Goal: Find specific page/section: Find specific page/section

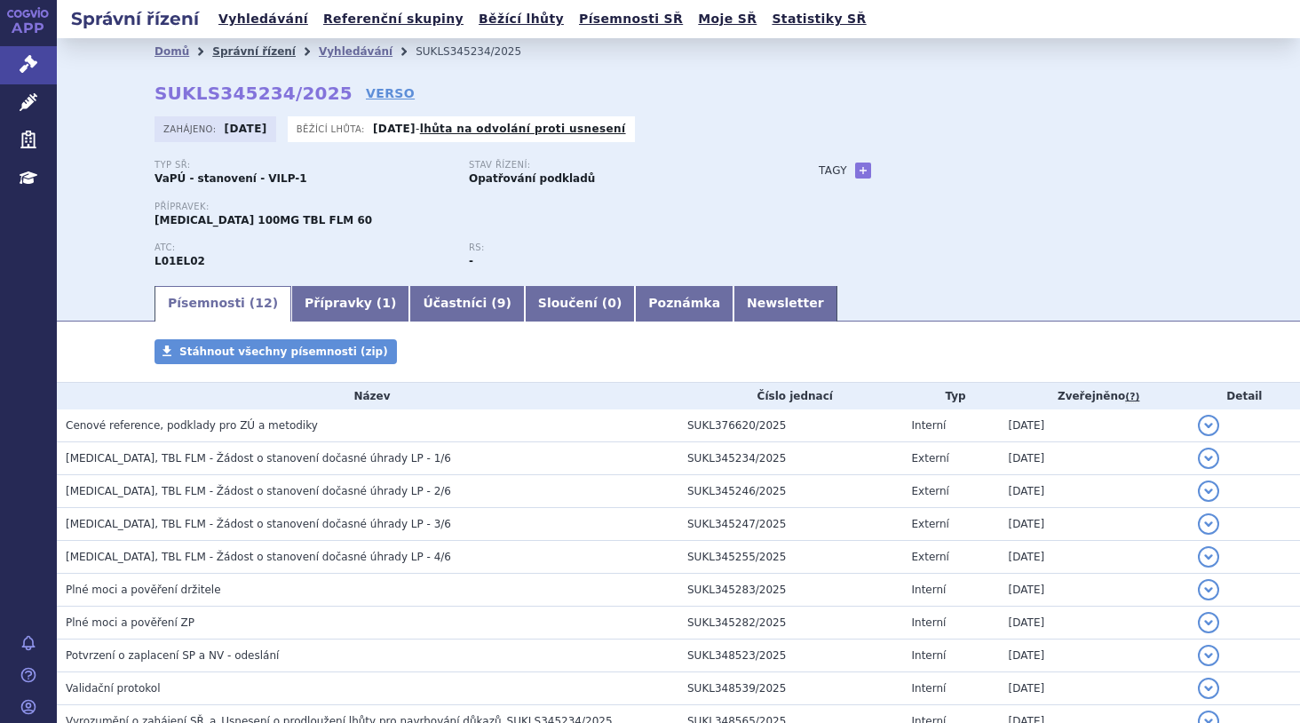
click at [223, 46] on link "Správní řízení" at bounding box center [253, 51] width 83 height 12
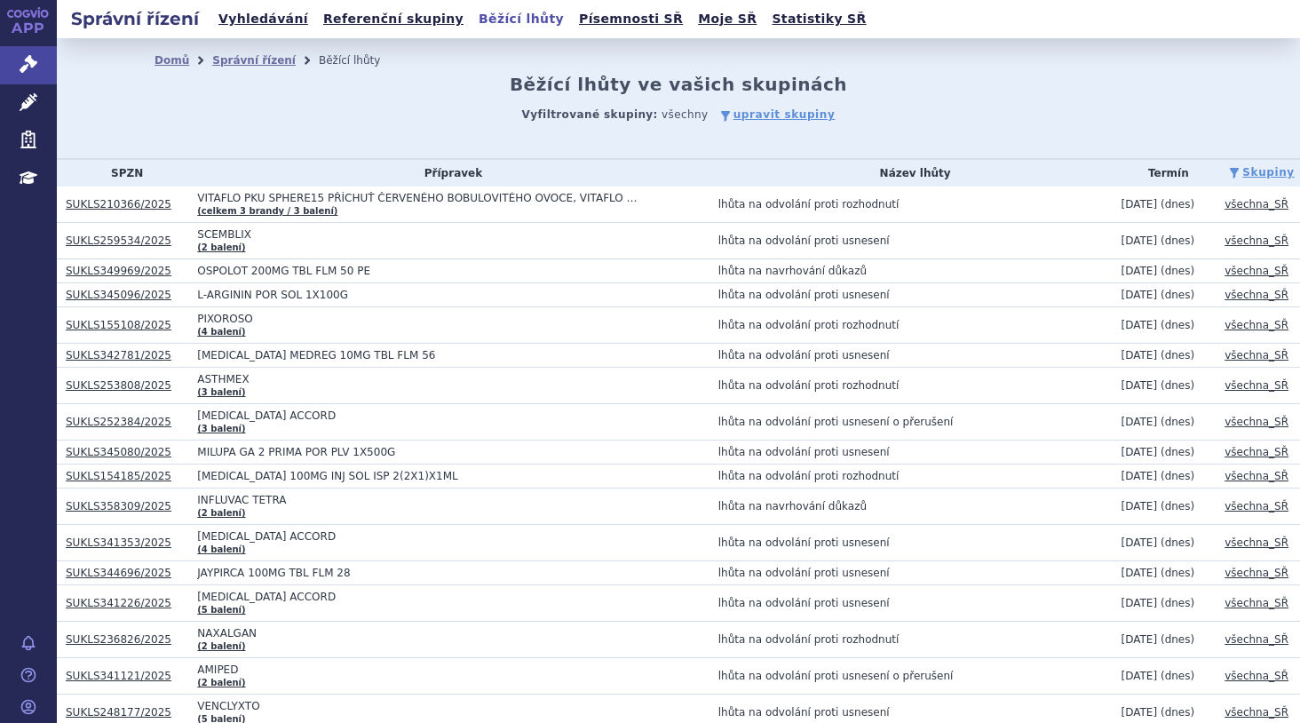
click at [253, 142] on div "Domů Správní řízení Běžící lhůty Běžící lhůty ve vašich skupinách Vyfiltrované …" at bounding box center [679, 98] width 1244 height 121
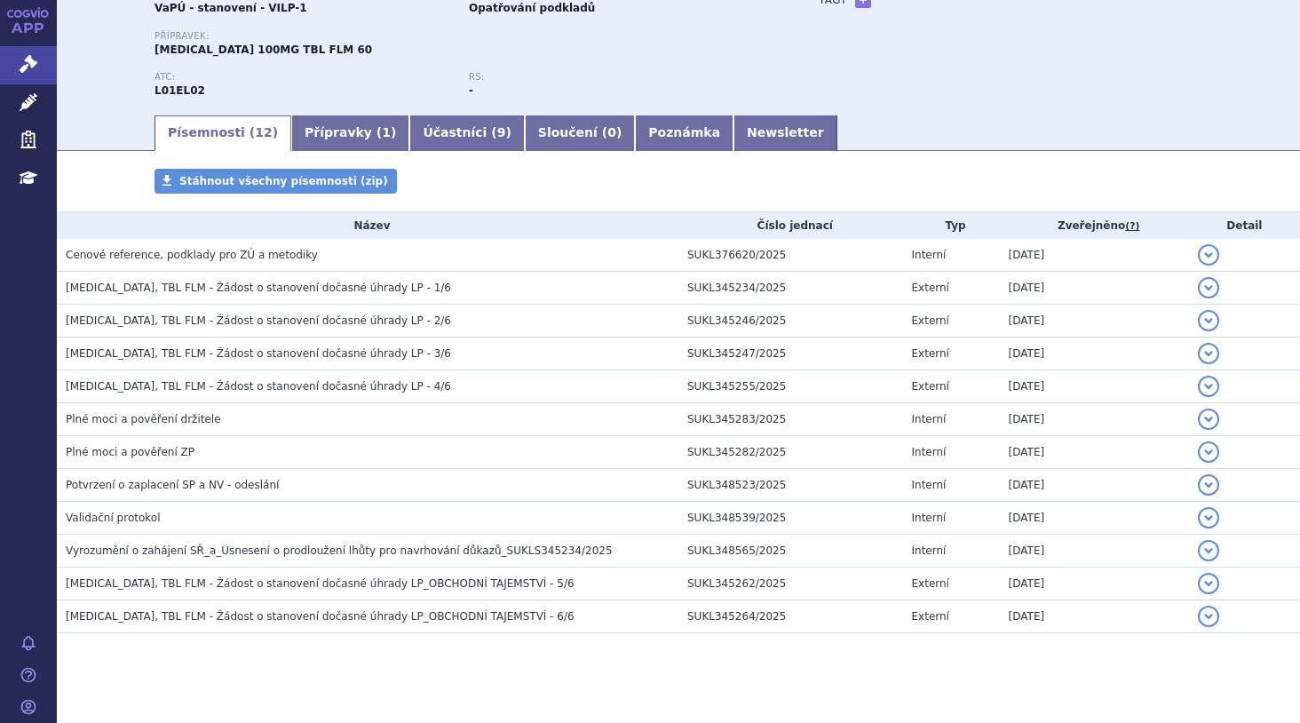
scroll to position [178, 0]
